Goal: Task Accomplishment & Management: Manage account settings

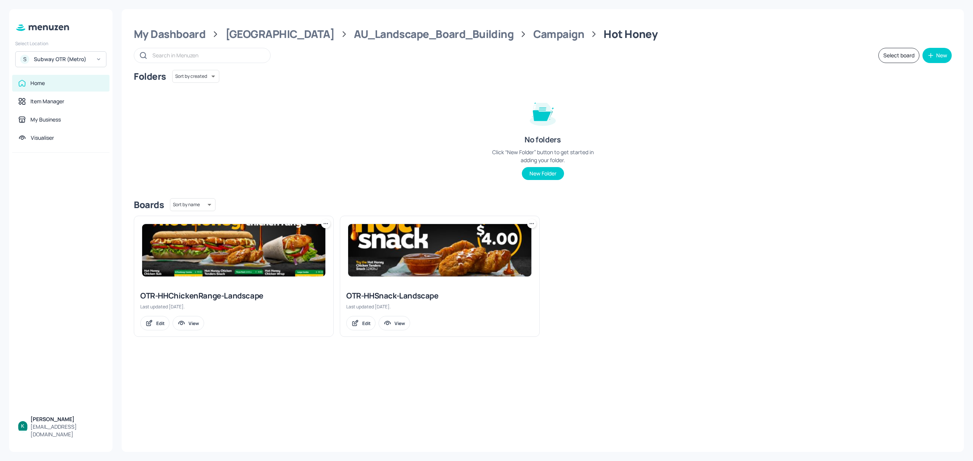
click at [211, 299] on div "OTR-HHChickenRange-Landscape" at bounding box center [233, 296] width 187 height 11
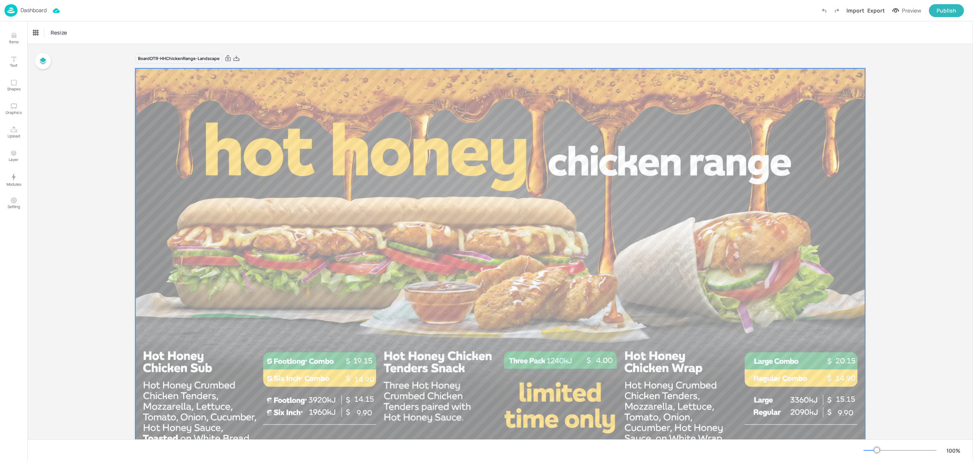
scroll to position [51, 0]
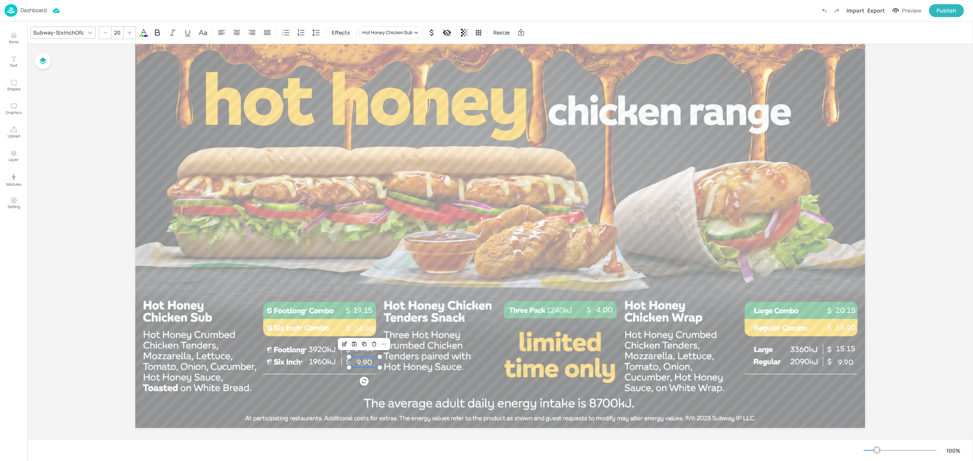
click at [369, 361] on span "9.90" at bounding box center [365, 362] width 16 height 9
click at [346, 345] on icon "Edit Item" at bounding box center [344, 344] width 6 height 6
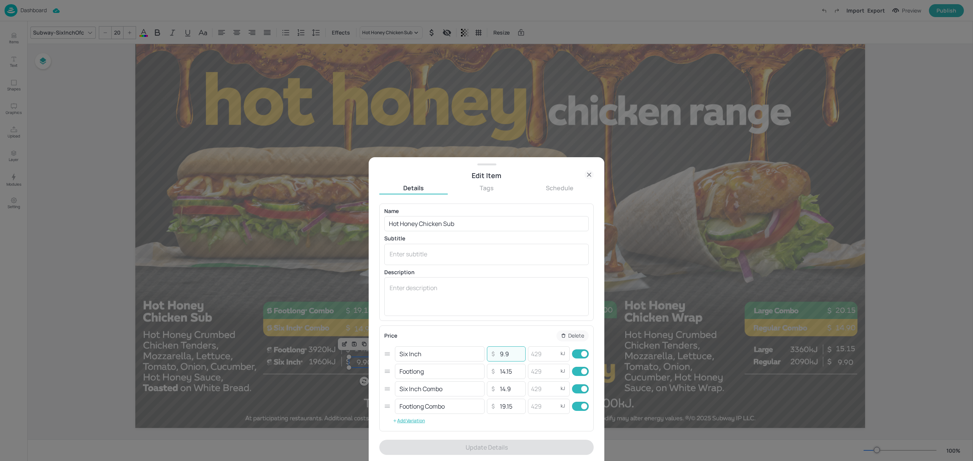
drag, startPoint x: 508, startPoint y: 353, endPoint x: 484, endPoint y: 353, distance: 23.9
click at [484, 353] on div "Six Inch ​ ​ 9.9 ​ kJ ​" at bounding box center [486, 353] width 204 height 17
type input "10.15"
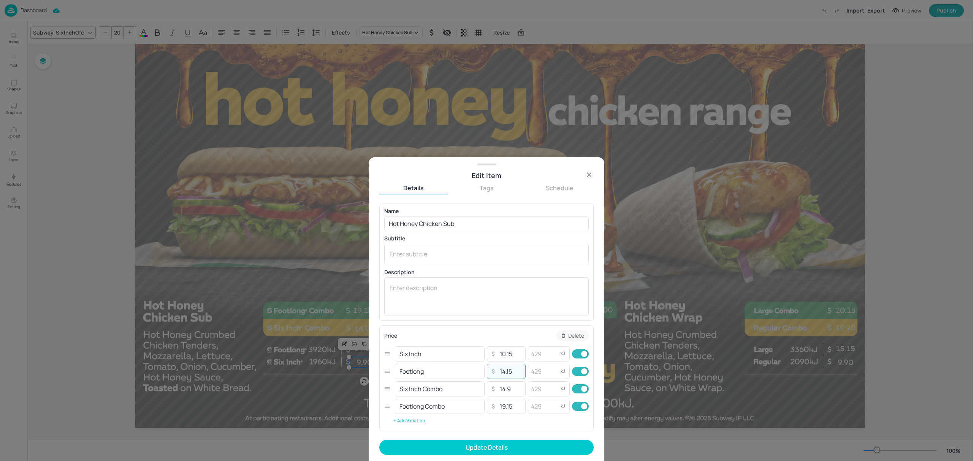
click at [502, 372] on input "14.15" at bounding box center [510, 371] width 27 height 15
type input "15.15"
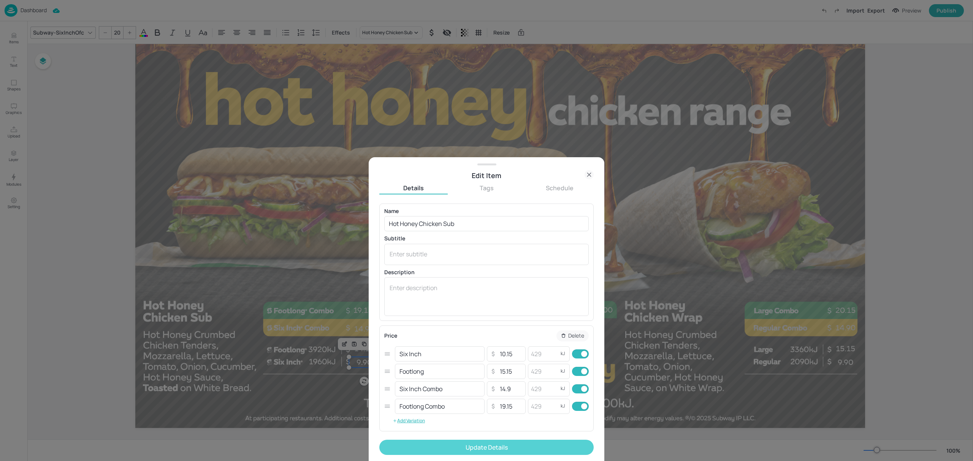
click at [542, 442] on button "Update Details" at bounding box center [486, 447] width 214 height 15
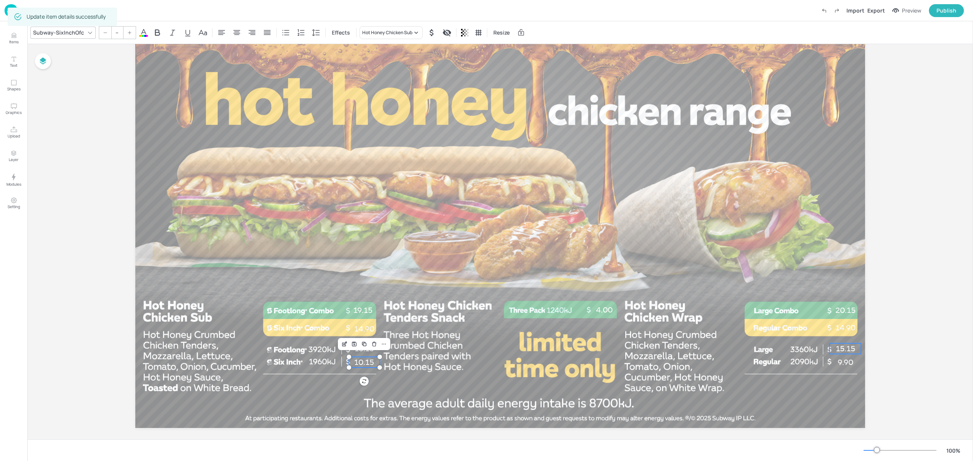
type input "20"
click at [843, 350] on span "15.15" at bounding box center [845, 348] width 19 height 9
click at [825, 328] on icon "Edit Item" at bounding box center [825, 331] width 6 height 6
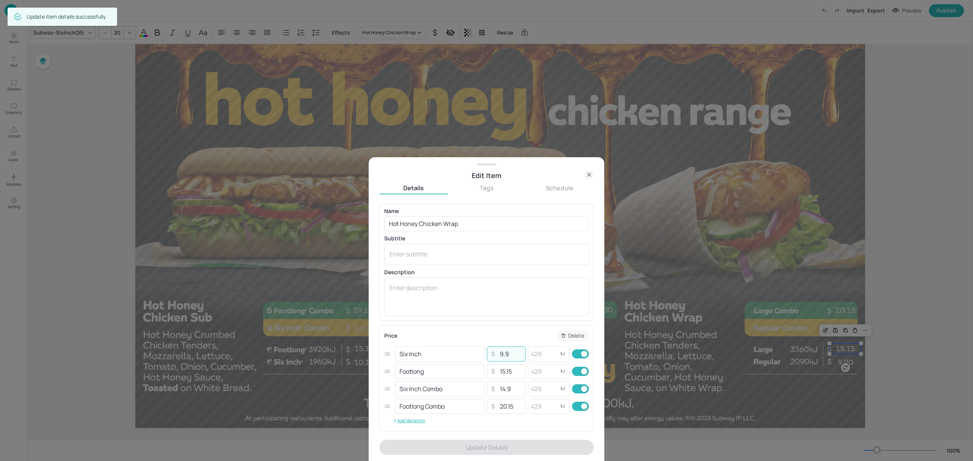
drag, startPoint x: 508, startPoint y: 357, endPoint x: 496, endPoint y: 355, distance: 12.4
click at [497, 355] on input "9.9" at bounding box center [510, 354] width 27 height 15
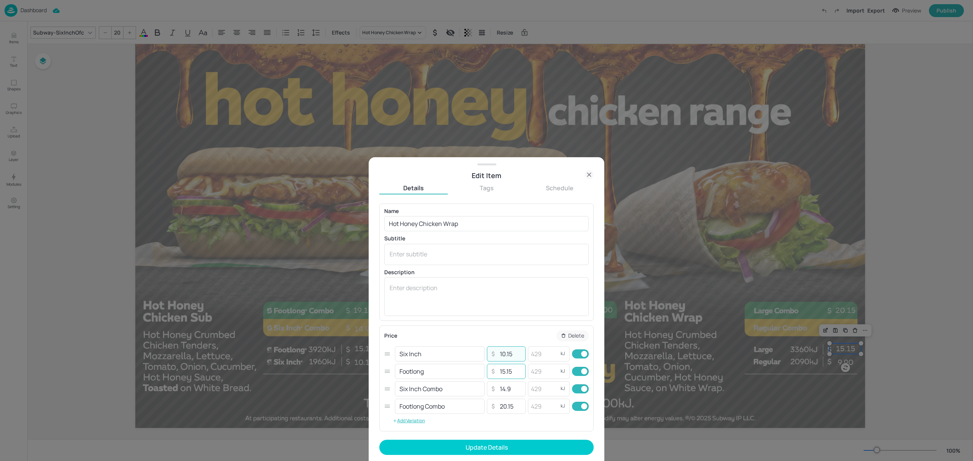
type input "10.15"
drag, startPoint x: 512, startPoint y: 372, endPoint x: 493, endPoint y: 374, distance: 18.7
click at [493, 374] on div "​ 15.15 ​" at bounding box center [506, 371] width 39 height 15
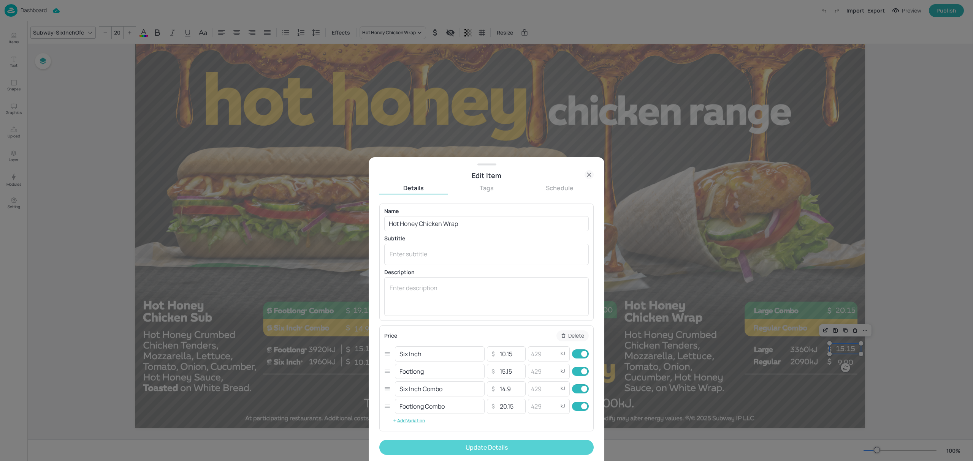
click at [543, 445] on button "Update Details" at bounding box center [486, 447] width 214 height 15
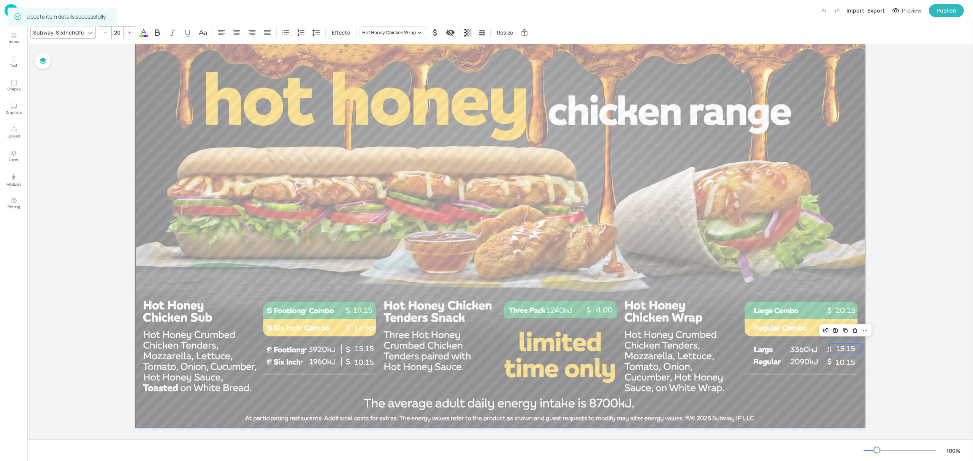
click at [719, 385] on div at bounding box center [500, 223] width 730 height 410
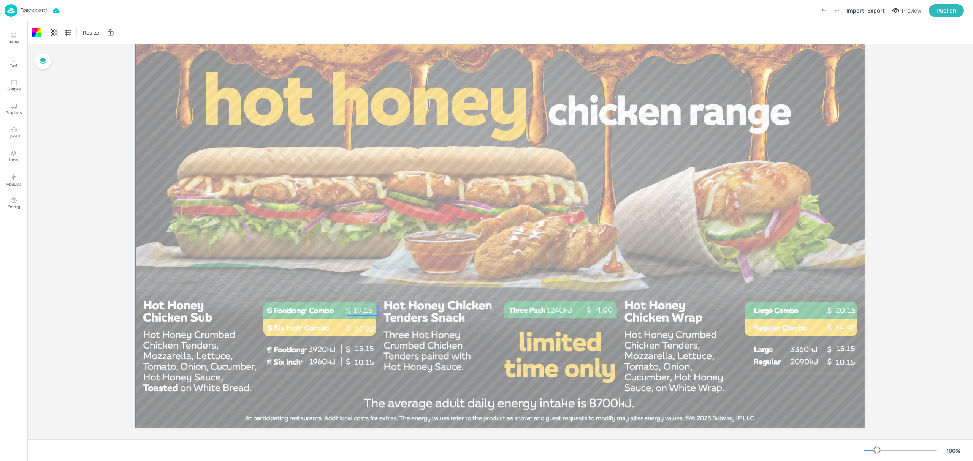
click at [356, 306] on span "19.15" at bounding box center [362, 310] width 19 height 9
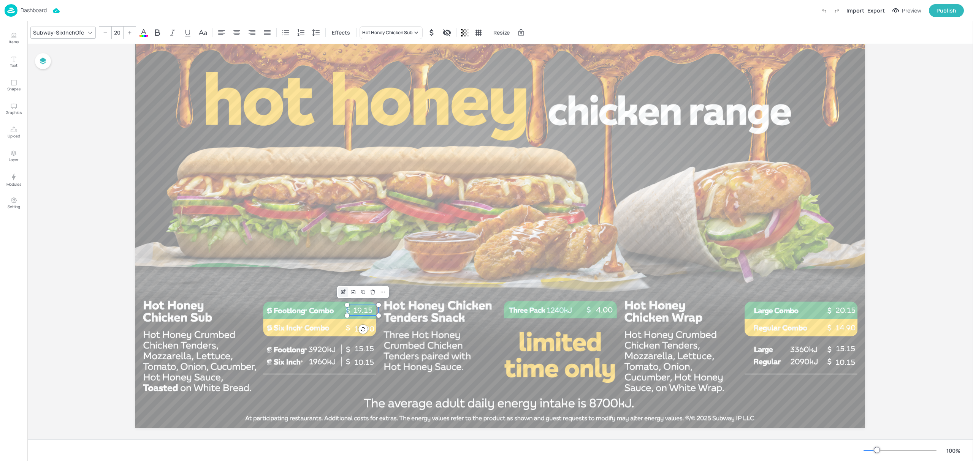
click at [344, 292] on icon "Edit Item" at bounding box center [343, 292] width 6 height 6
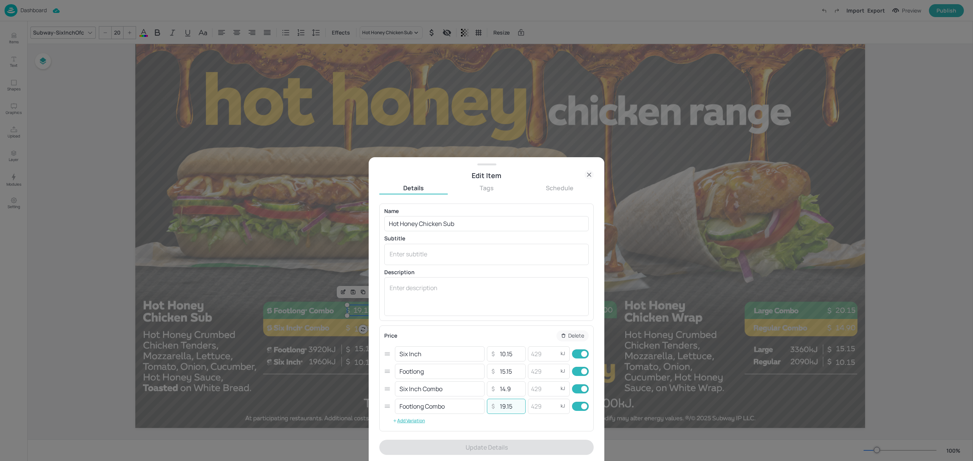
click at [503, 405] on input "19.15" at bounding box center [510, 406] width 27 height 15
type input "20.15"
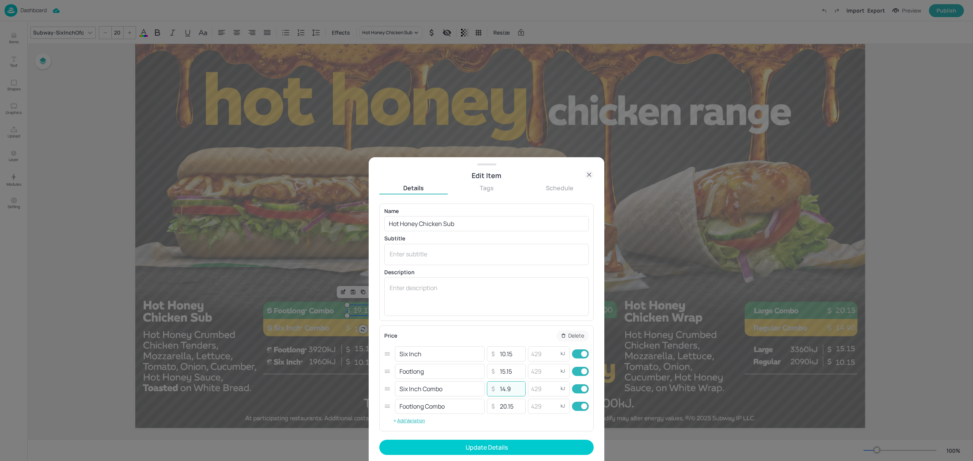
click at [503, 388] on input "14.9" at bounding box center [510, 389] width 27 height 15
drag, startPoint x: 511, startPoint y: 391, endPoint x: 486, endPoint y: 391, distance: 25.5
click at [487, 391] on div "​ 14.9 ​" at bounding box center [506, 389] width 39 height 15
type input "15.15"
click at [546, 429] on div "Price Delete Six Inch ​ ​ 10.15 ​ kJ ​ Footlong ​ ​ 15.15 ​ kJ ​ Six Inch Combo…" at bounding box center [486, 379] width 214 height 106
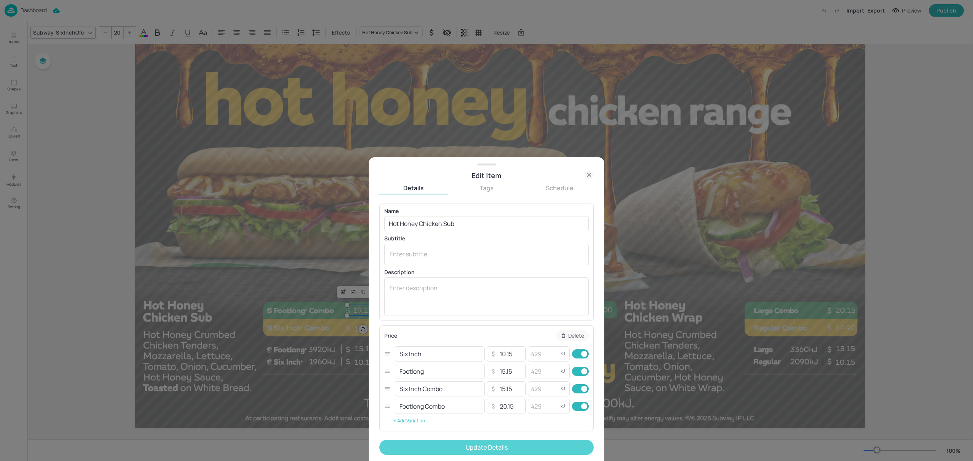
click at [546, 450] on button "Update Details" at bounding box center [486, 447] width 214 height 15
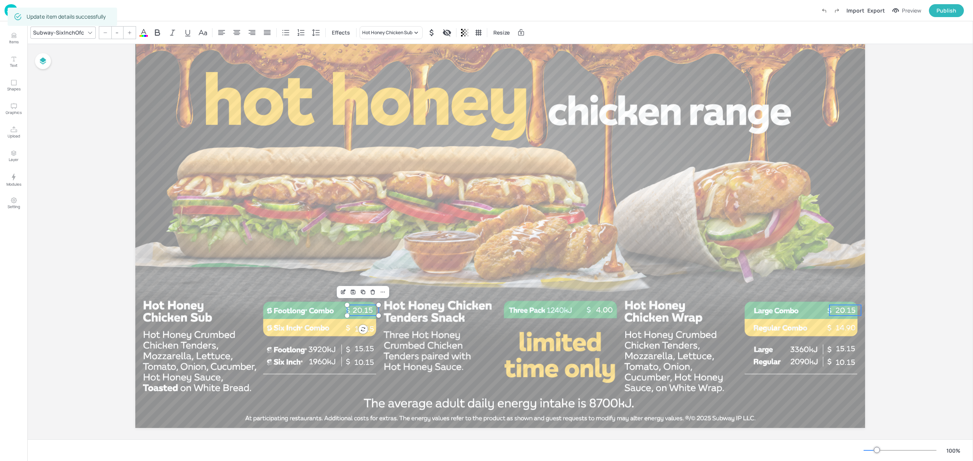
type input "20"
click at [839, 315] on span "20.15" at bounding box center [845, 310] width 20 height 9
click at [824, 296] on div "Edit Item" at bounding box center [826, 292] width 10 height 10
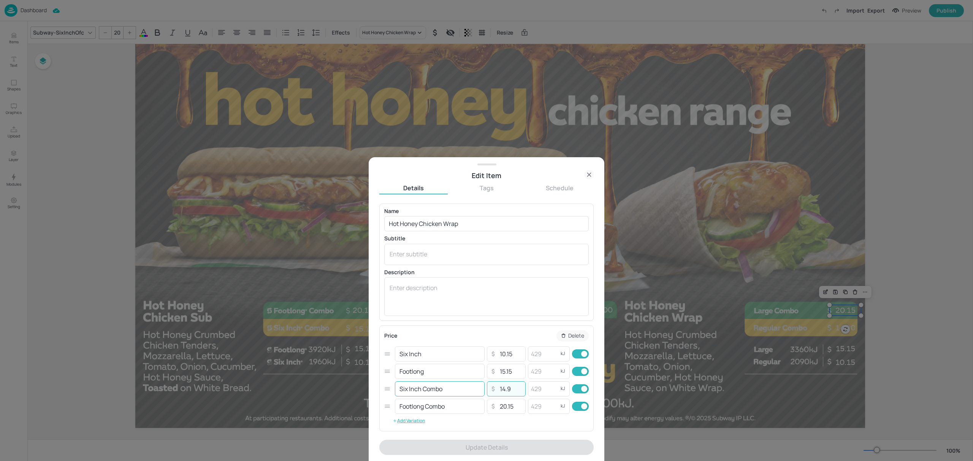
drag, startPoint x: 472, startPoint y: 390, endPoint x: 466, endPoint y: 391, distance: 5.8
click at [466, 391] on div "Six Inch Combo ​ ​ 14.9 ​ kJ ​" at bounding box center [486, 388] width 204 height 17
type input "15.15"
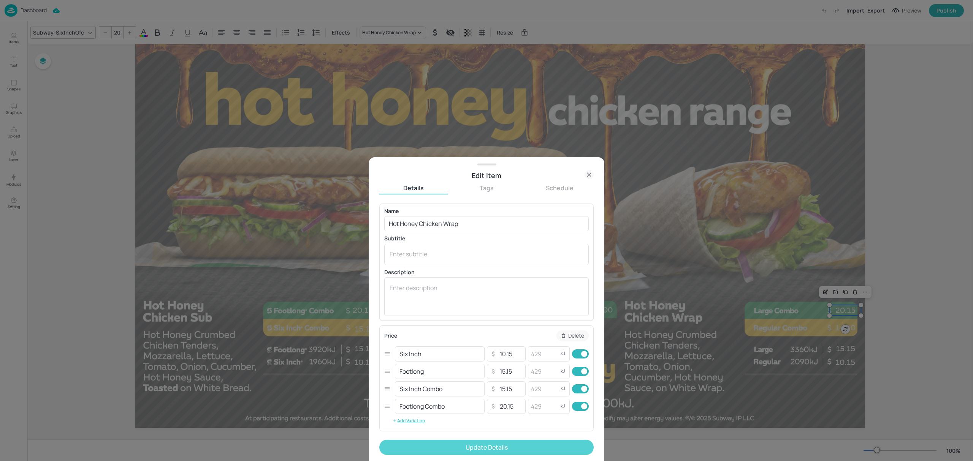
click at [527, 441] on button "Update Details" at bounding box center [486, 447] width 214 height 15
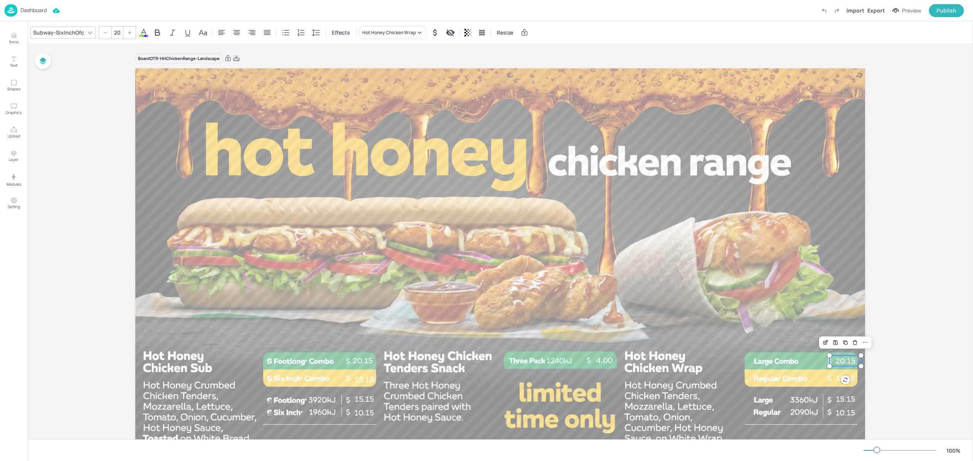
click at [233, 59] on icon at bounding box center [236, 57] width 6 height 5
